Goal: Navigation & Orientation: Find specific page/section

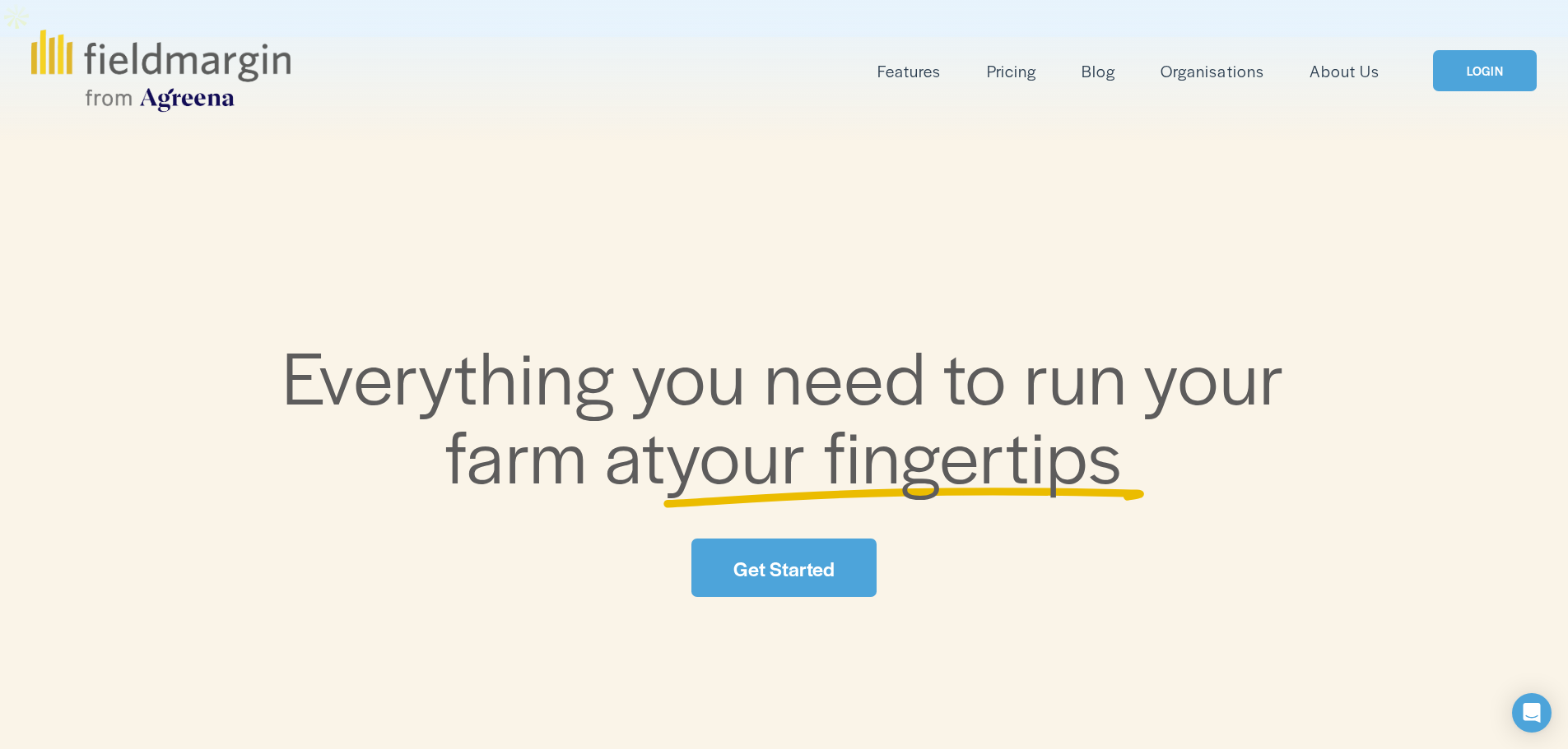
click at [1493, 56] on link "LOGIN" at bounding box center [1485, 71] width 104 height 42
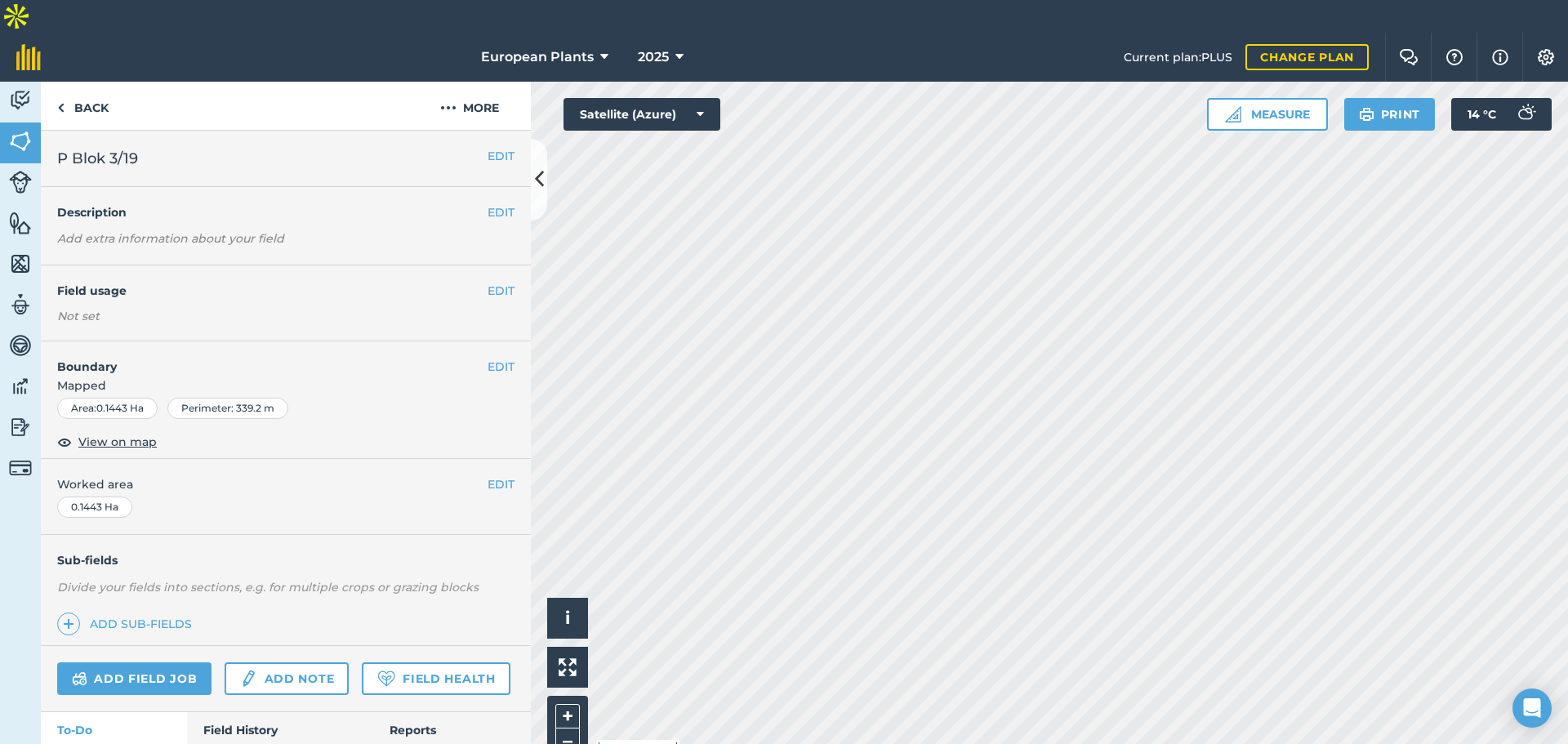
scroll to position [69, 0]
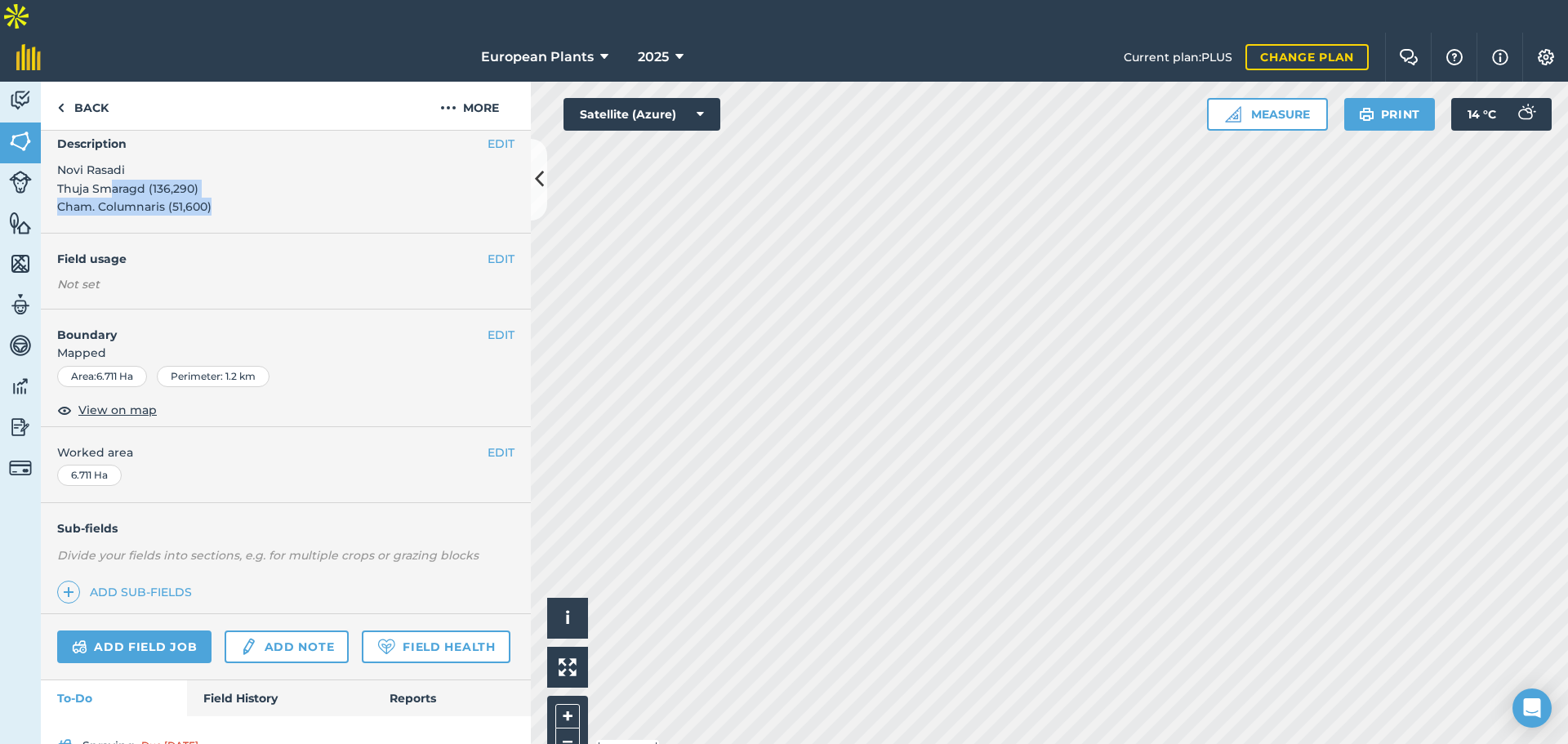
drag, startPoint x: 229, startPoint y: 174, endPoint x: 107, endPoint y: 161, distance: 122.7
click at [99, 149] on div "EDIT Description Novi Rasadi Thuja Smaragd (136,290) Cham. Columnaris (51,600)" at bounding box center [286, 175] width 490 height 115
click at [518, 320] on div "Activity Fields Livestock Features Maps Team Vehicles Data Reporting Billing Tu…" at bounding box center [784, 429] width 1568 height 695
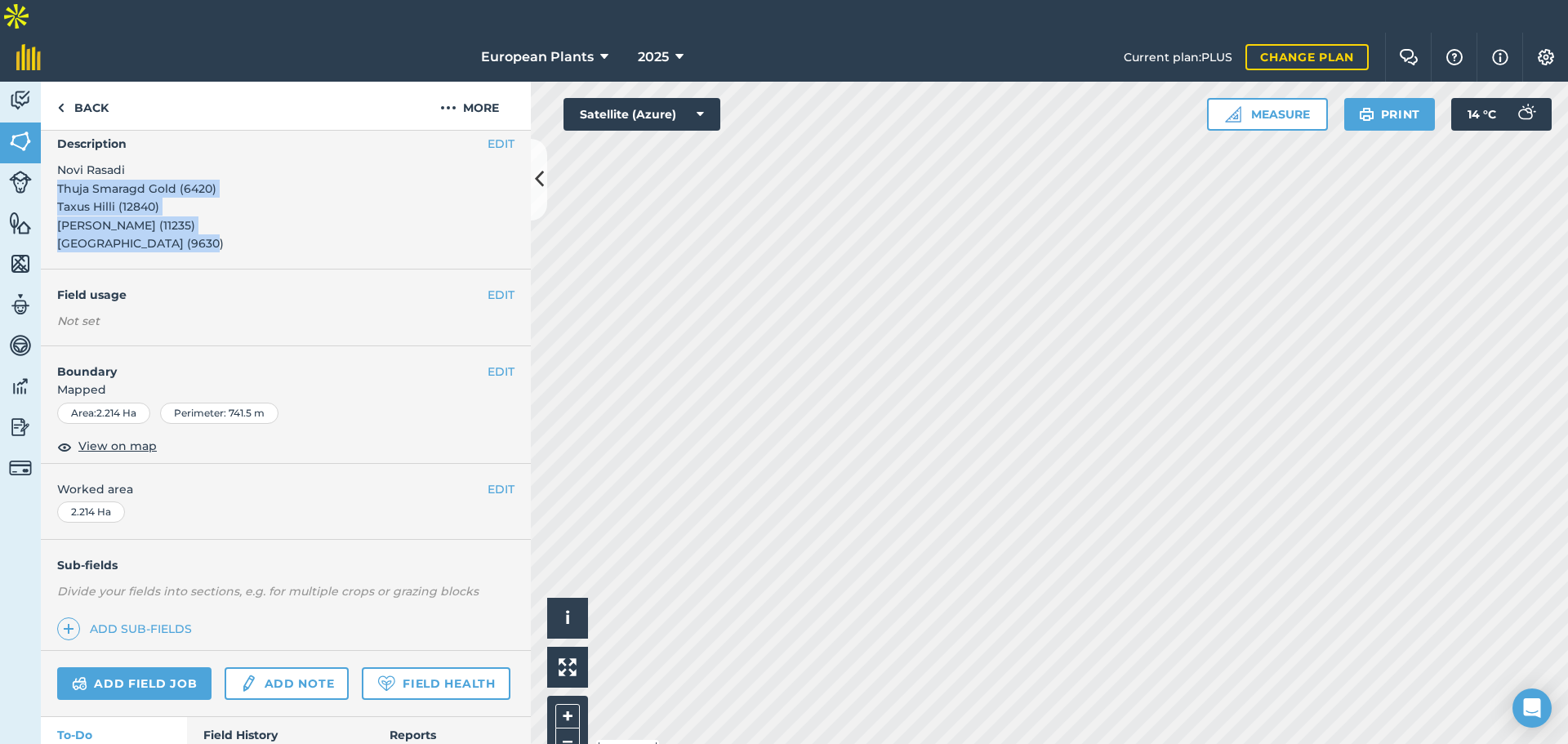
drag, startPoint x: 190, startPoint y: 216, endPoint x: 53, endPoint y: 153, distance: 150.8
click at [53, 153] on div "EDIT Description Novi Rasadi Thuja Smaragd Gold (6420) Taxus Hilli (12840) Thuj…" at bounding box center [286, 194] width 490 height 151
